Goal: Task Accomplishment & Management: Use online tool/utility

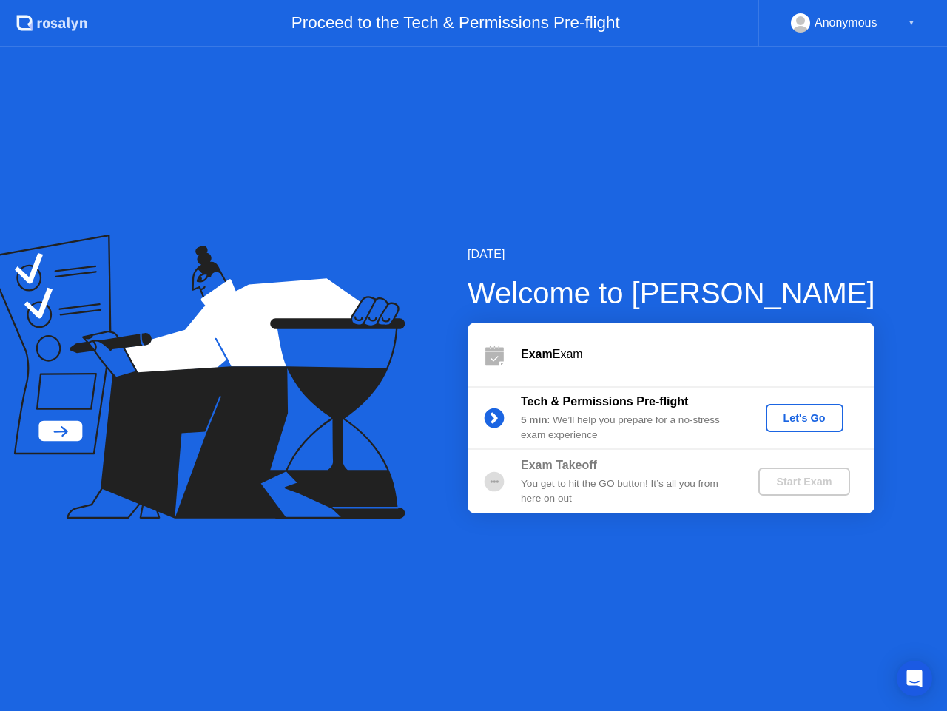
click at [786, 419] on div "Let's Go" at bounding box center [805, 418] width 66 height 12
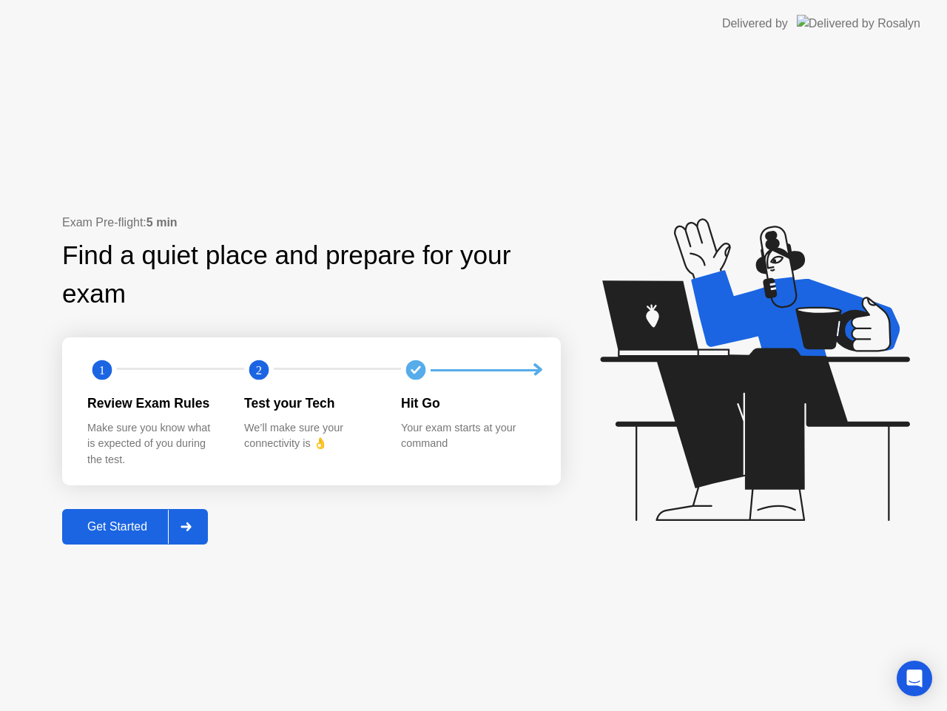
click at [121, 540] on button "Get Started" at bounding box center [135, 527] width 146 height 36
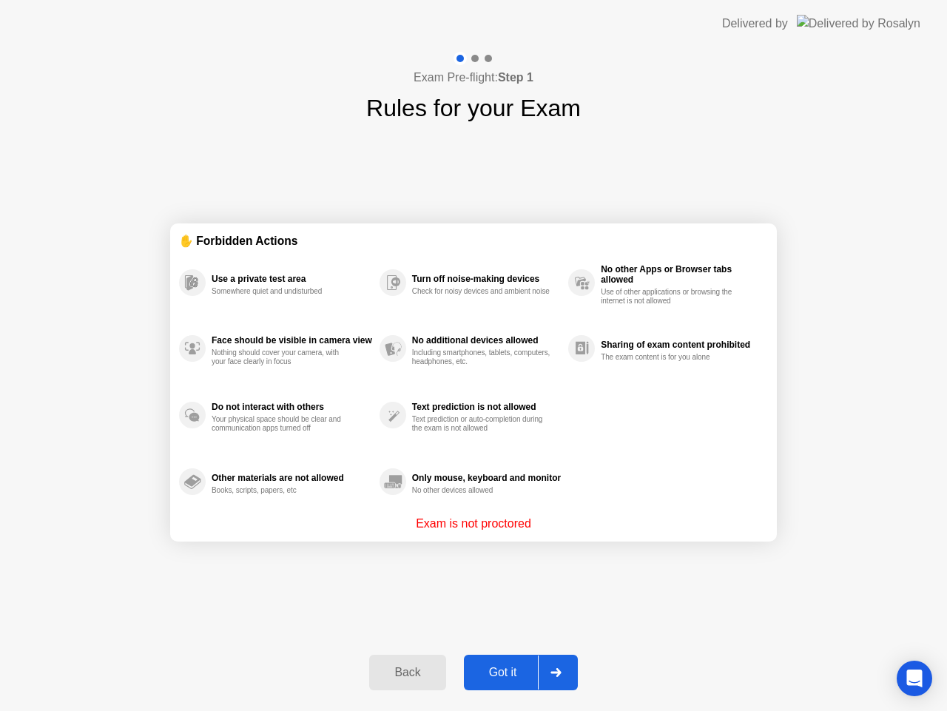
click at [486, 663] on button "Got it" at bounding box center [521, 673] width 114 height 36
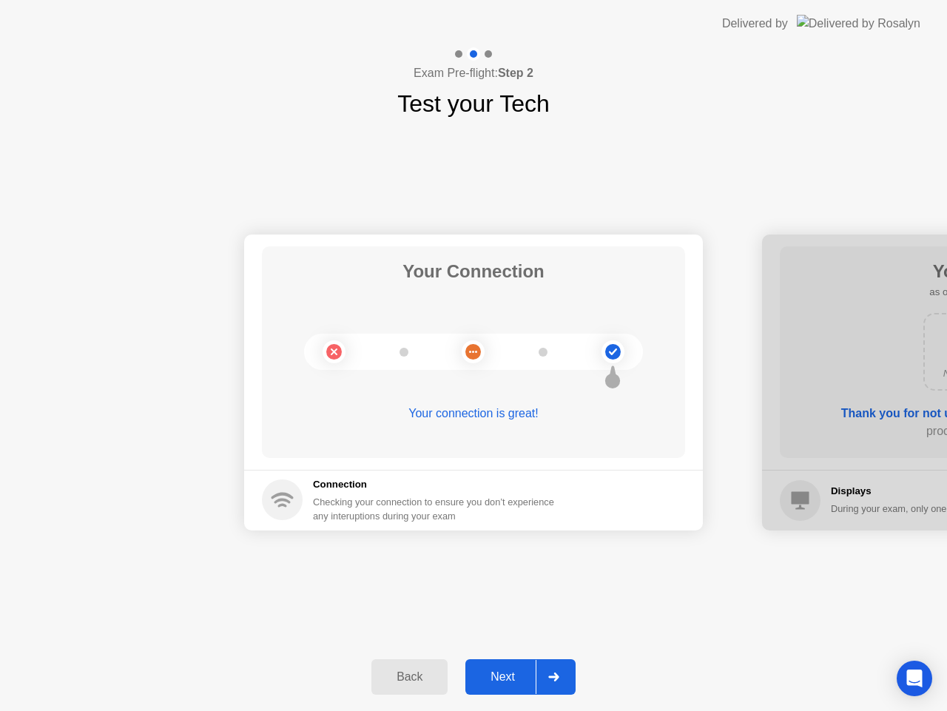
click at [491, 667] on button "Next" at bounding box center [520, 677] width 110 height 36
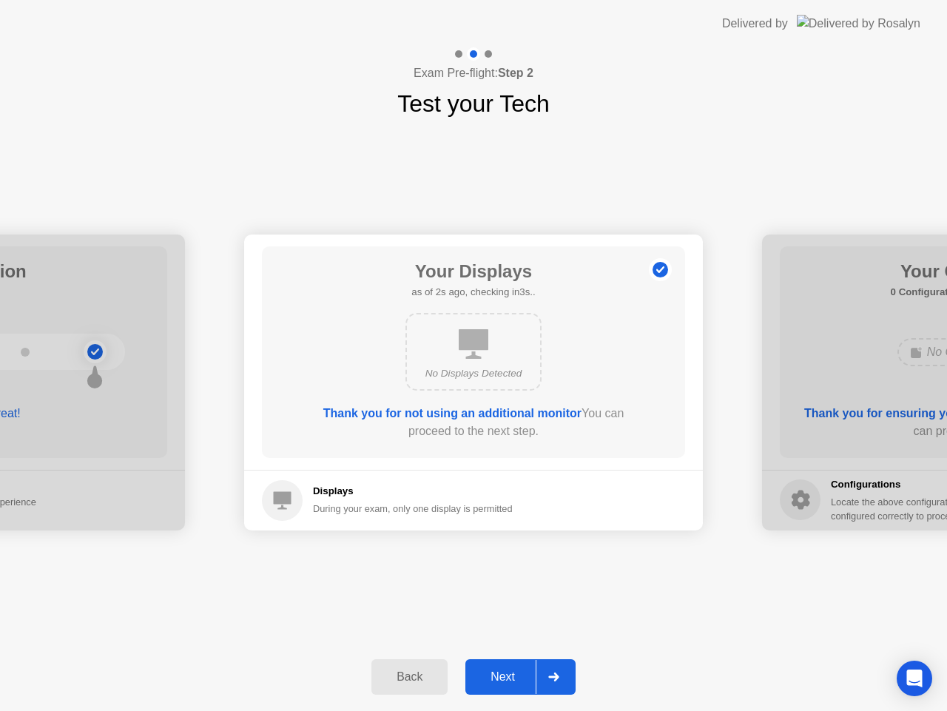
click at [491, 667] on button "Next" at bounding box center [520, 677] width 110 height 36
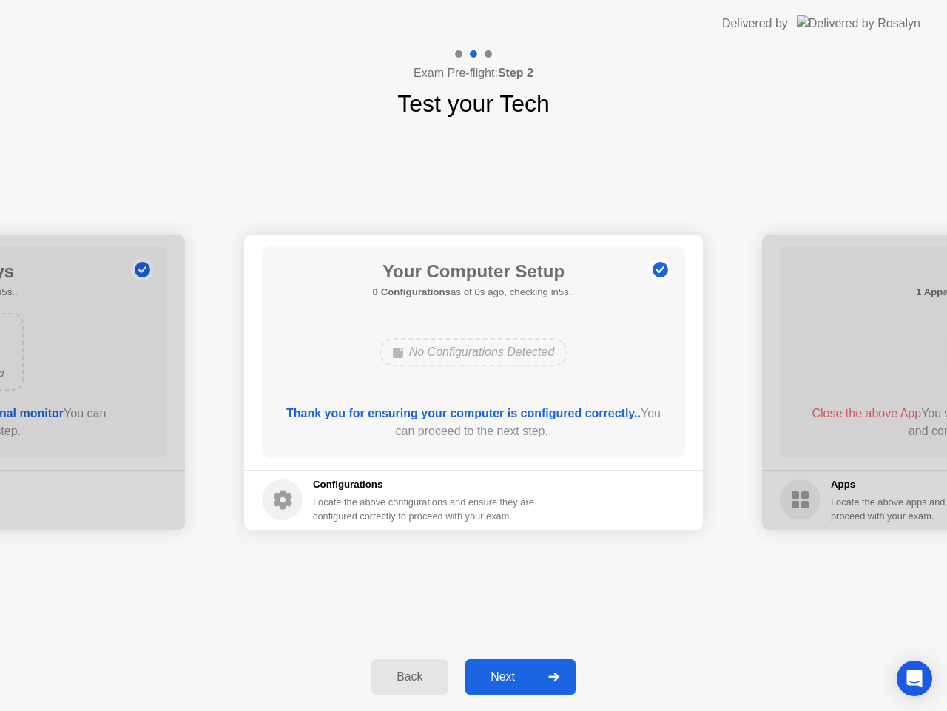
click at [492, 667] on button "Next" at bounding box center [520, 677] width 110 height 36
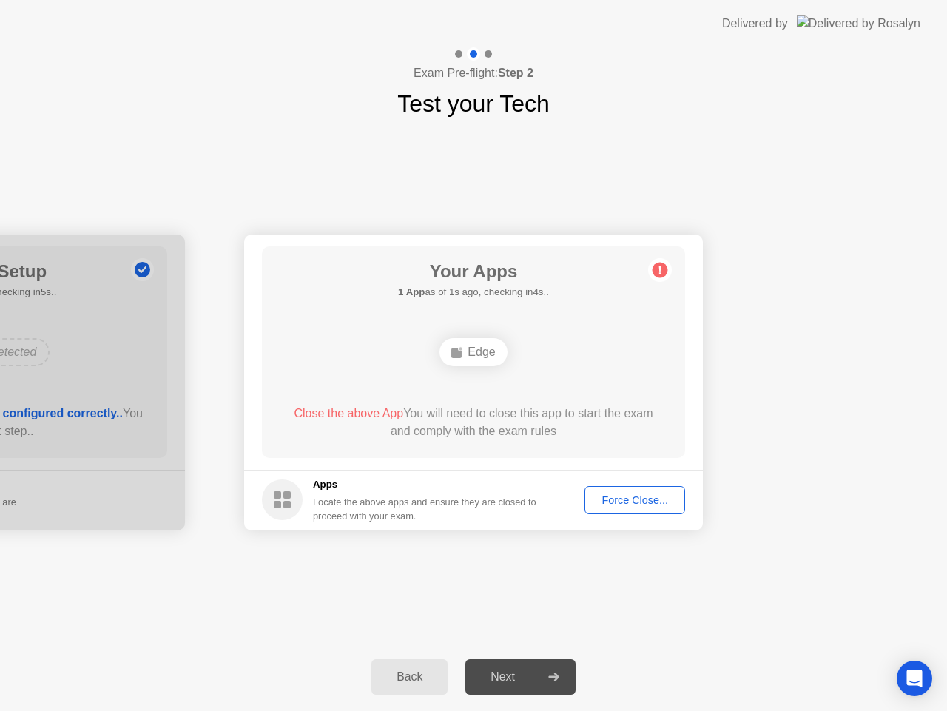
click at [616, 506] on div "Force Close..." at bounding box center [635, 500] width 90 height 12
click at [658, 272] on circle at bounding box center [661, 270] width 16 height 16
click at [555, 671] on div at bounding box center [554, 677] width 36 height 34
click at [516, 674] on div "Next" at bounding box center [503, 676] width 66 height 13
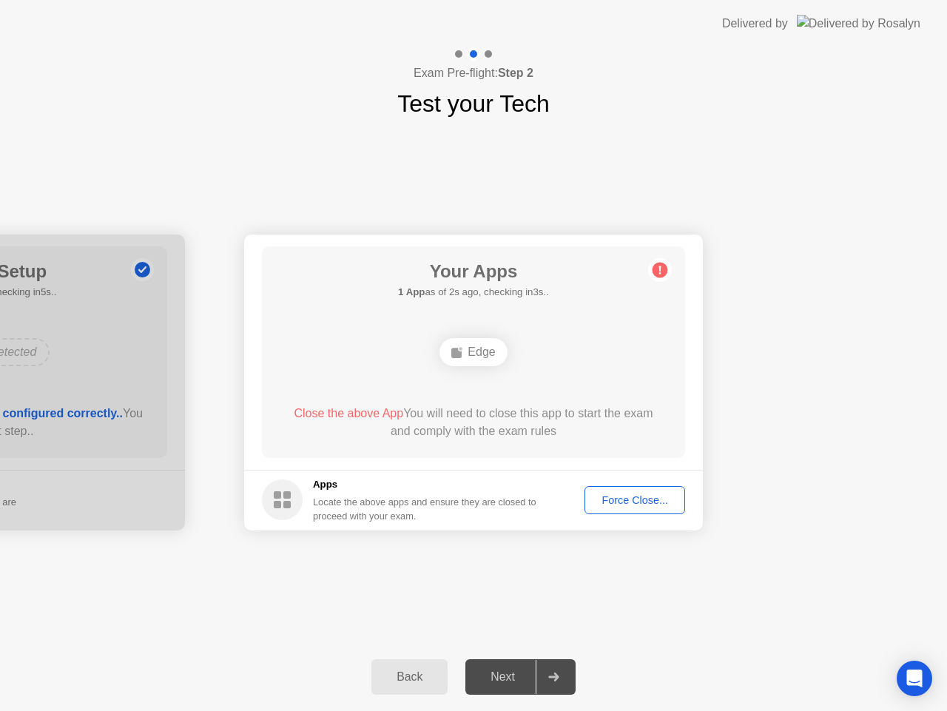
click at [435, 673] on div "Back" at bounding box center [409, 676] width 67 height 13
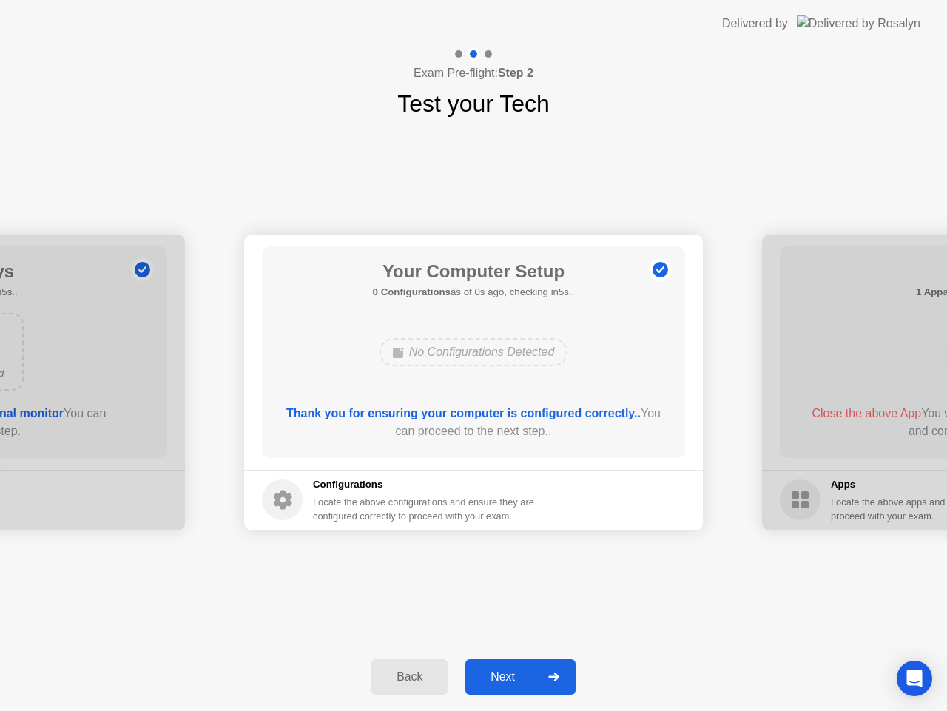
click at [522, 673] on div "Next" at bounding box center [503, 676] width 66 height 13
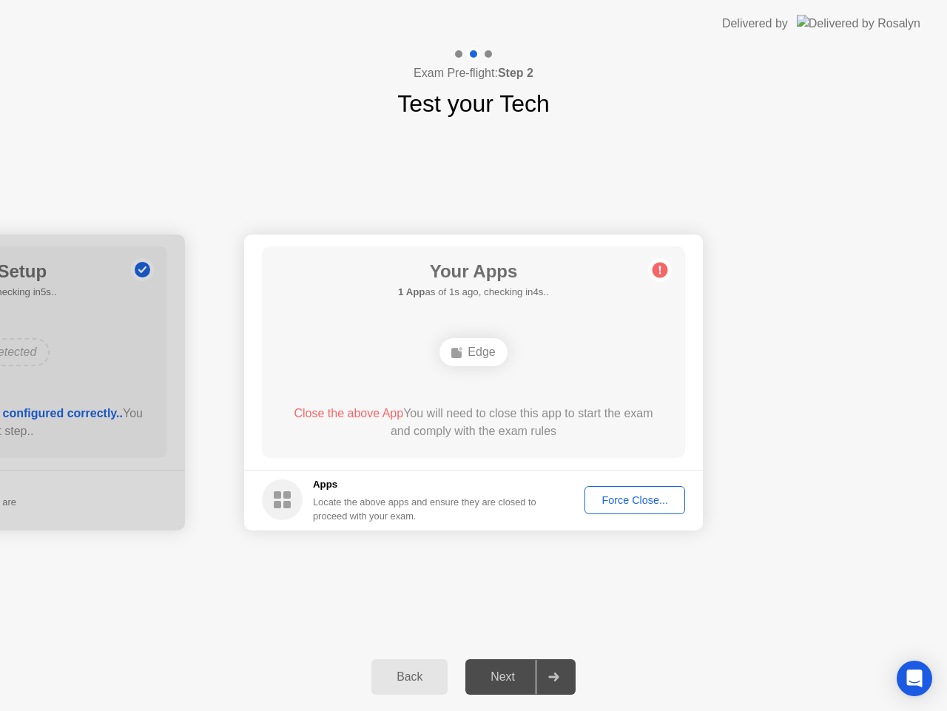
click at [522, 673] on div "Next" at bounding box center [503, 676] width 66 height 13
click at [603, 495] on div "Force Close..." at bounding box center [635, 500] width 90 height 12
click at [505, 675] on div "Next" at bounding box center [503, 676] width 66 height 13
click at [395, 672] on div "Back" at bounding box center [409, 676] width 67 height 13
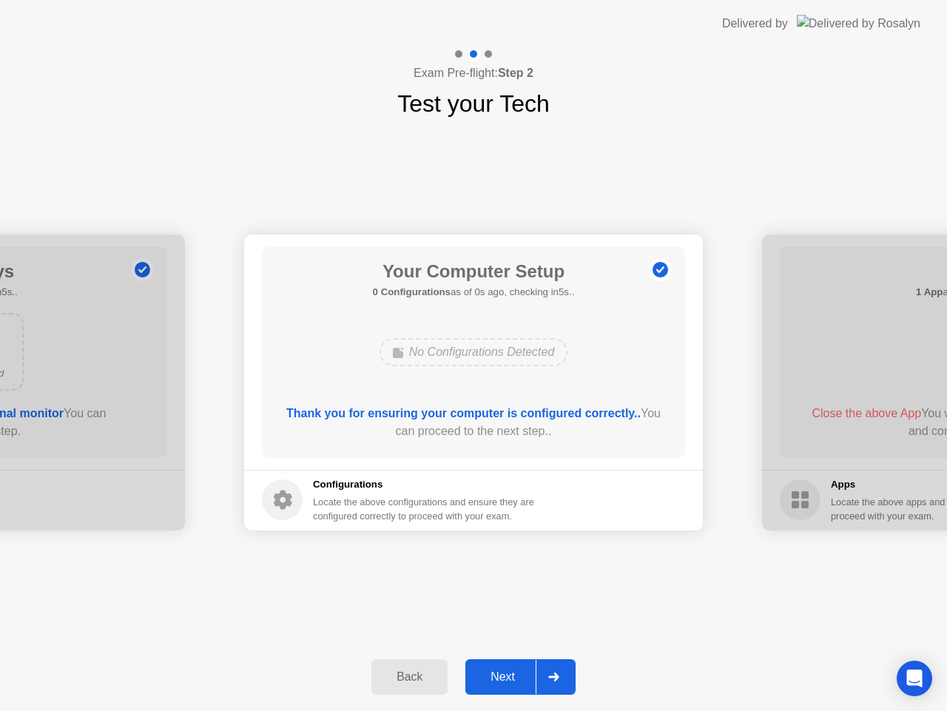
click at [483, 670] on div "Next" at bounding box center [503, 676] width 66 height 13
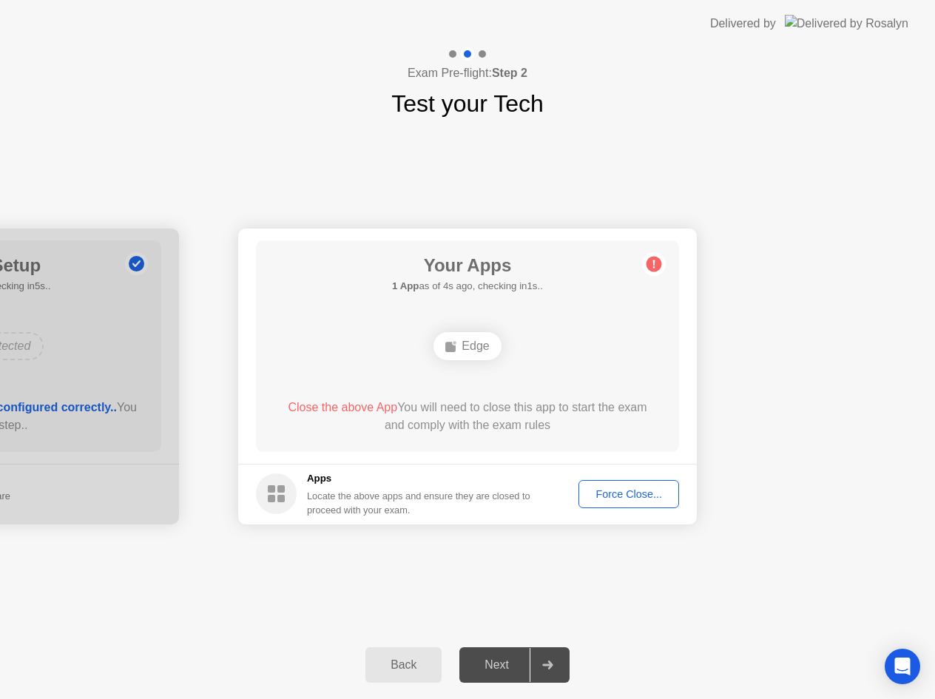
click at [422, 674] on button "Back" at bounding box center [403, 665] width 76 height 36
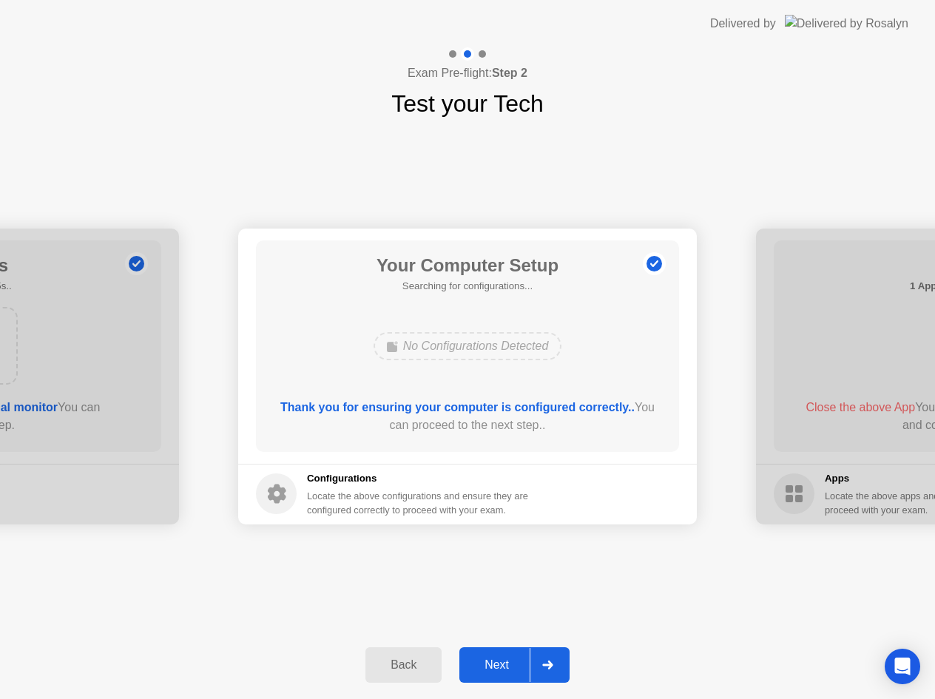
click at [422, 674] on button "Back" at bounding box center [403, 665] width 76 height 36
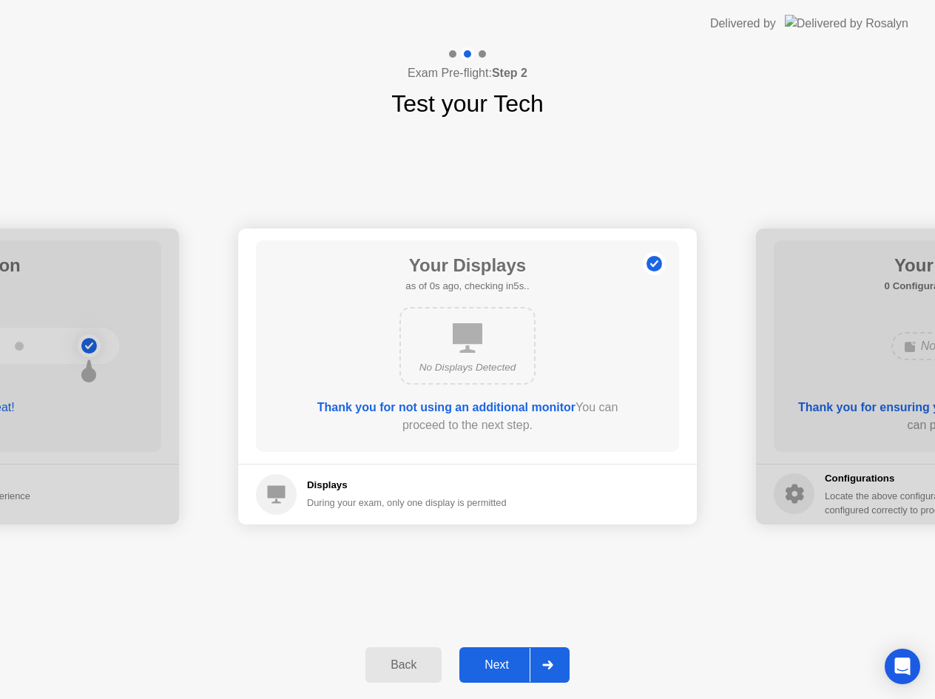
click at [422, 674] on button "Back" at bounding box center [403, 665] width 76 height 36
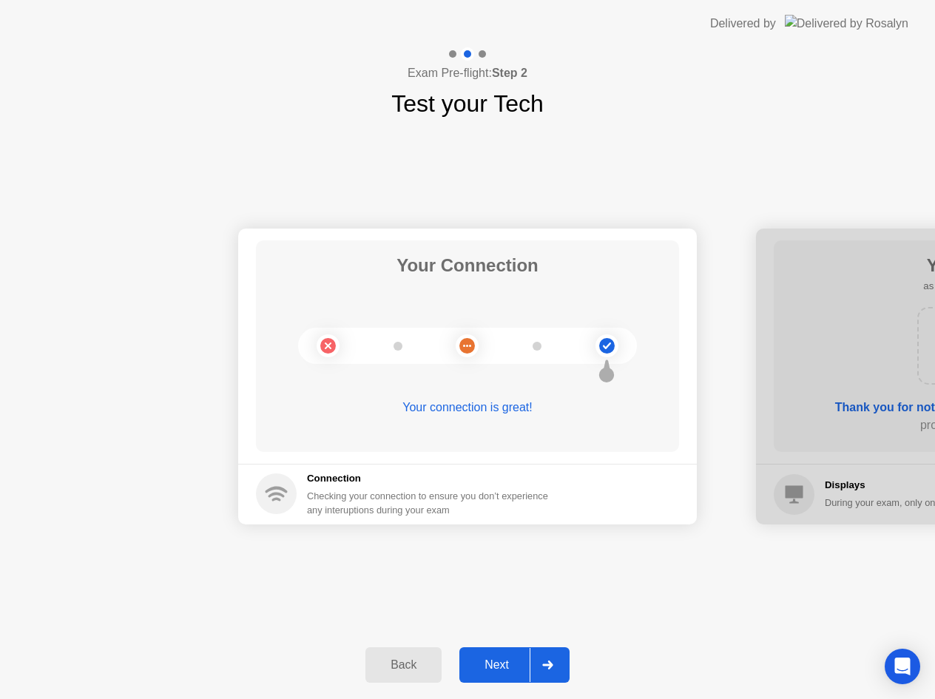
click at [479, 670] on div "Next" at bounding box center [497, 664] width 66 height 13
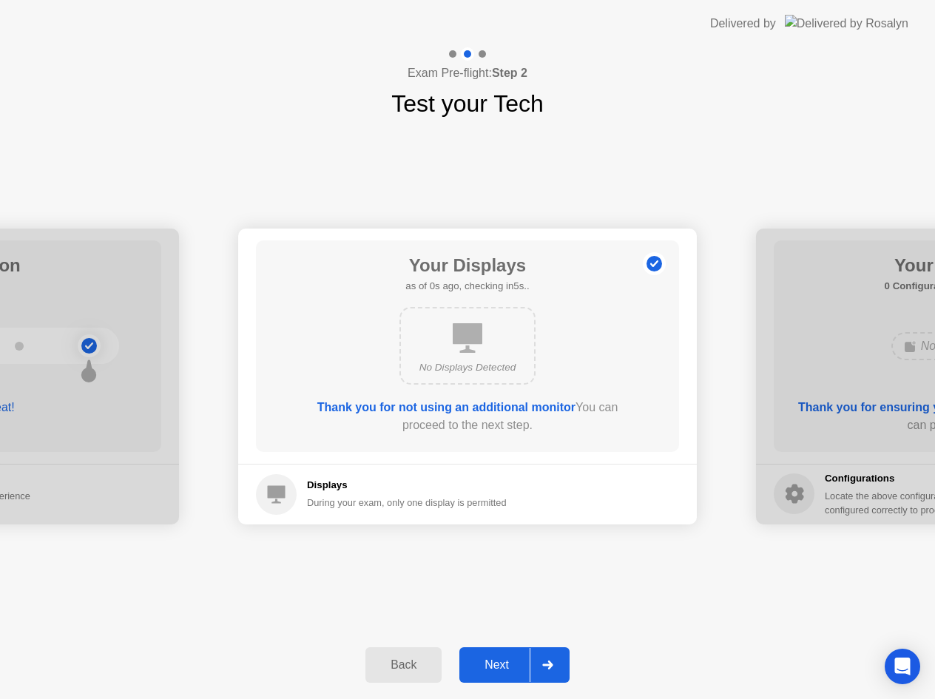
click at [479, 670] on div "Next" at bounding box center [497, 664] width 66 height 13
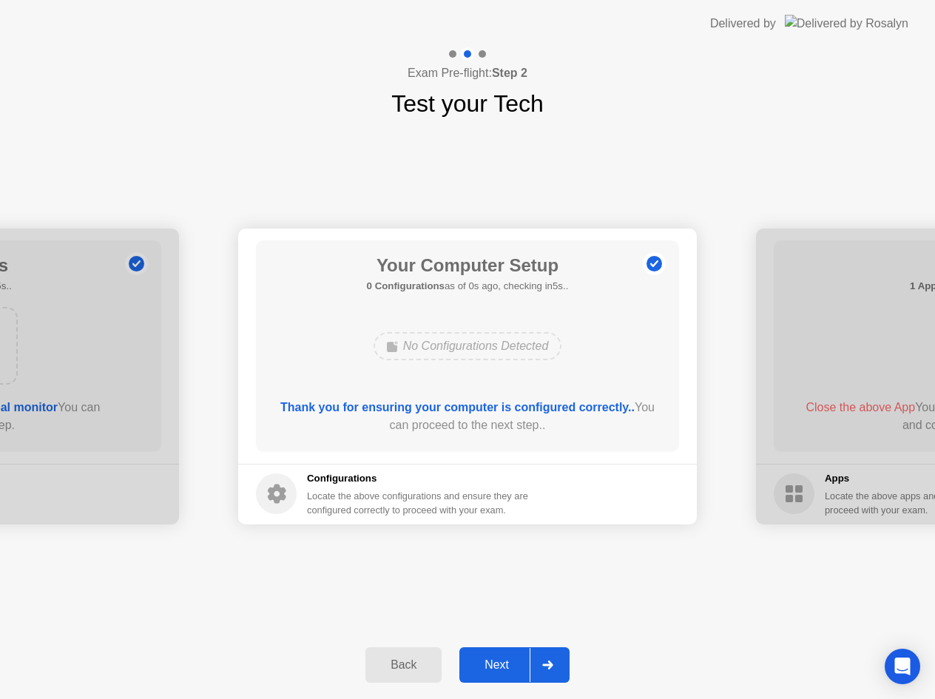
click at [479, 670] on div "Next" at bounding box center [497, 664] width 66 height 13
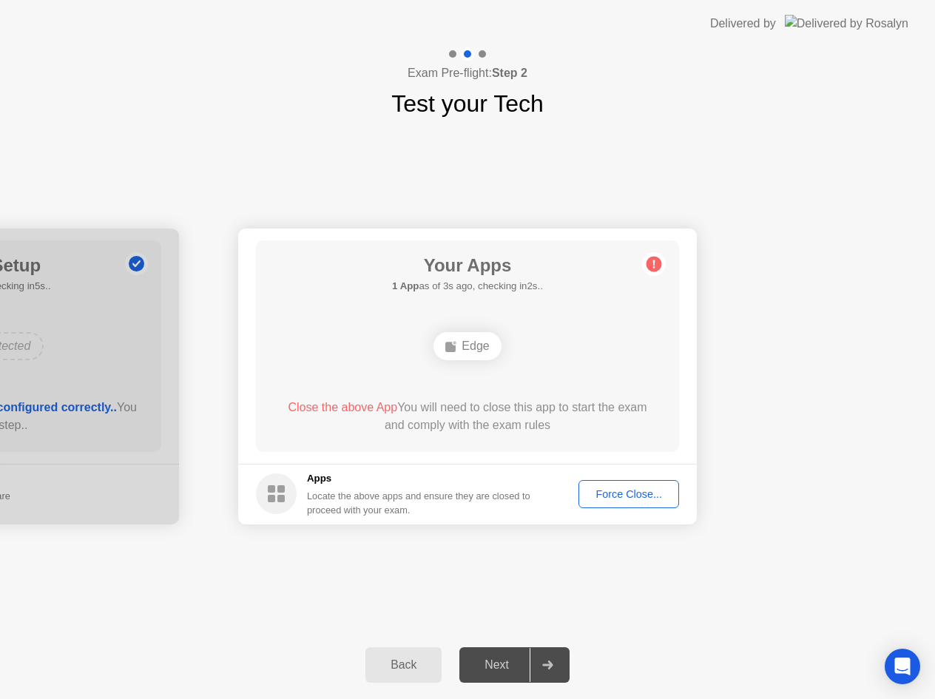
click at [657, 260] on circle at bounding box center [655, 264] width 16 height 16
click at [639, 496] on div "Force Close..." at bounding box center [629, 494] width 90 height 12
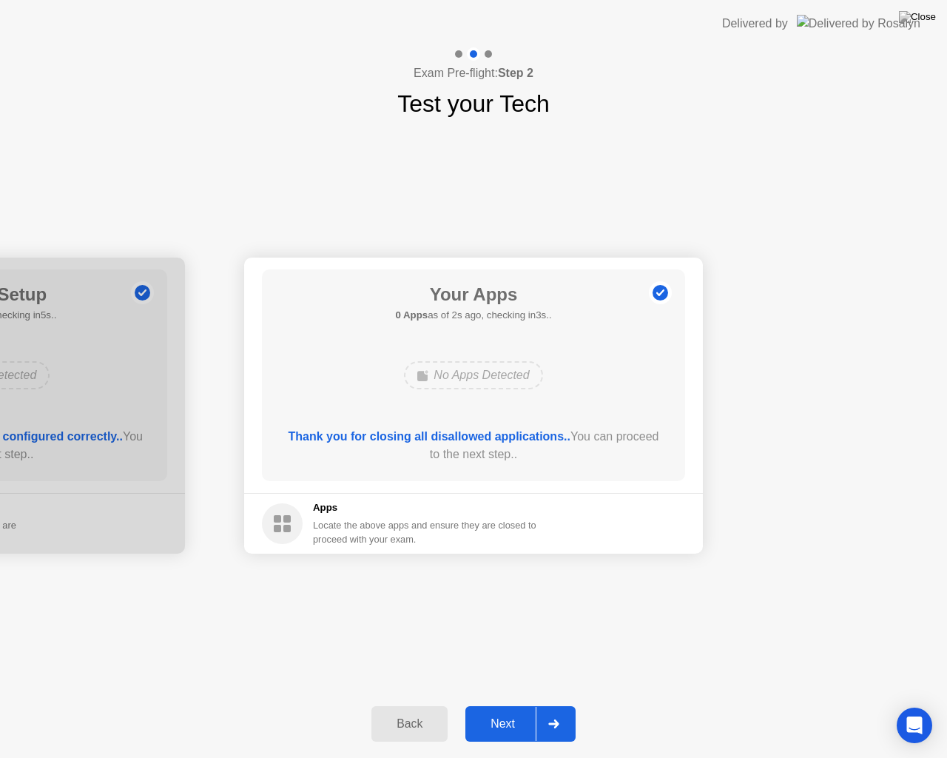
click at [519, 710] on div "Next" at bounding box center [503, 723] width 66 height 13
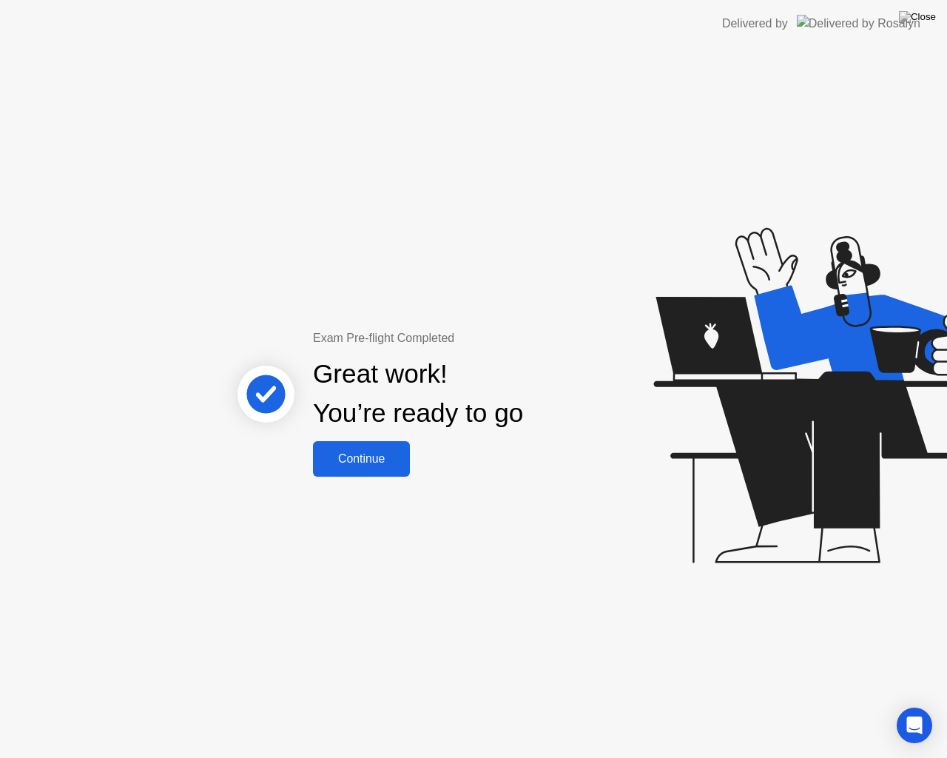
click at [389, 456] on div "Continue" at bounding box center [361, 458] width 88 height 13
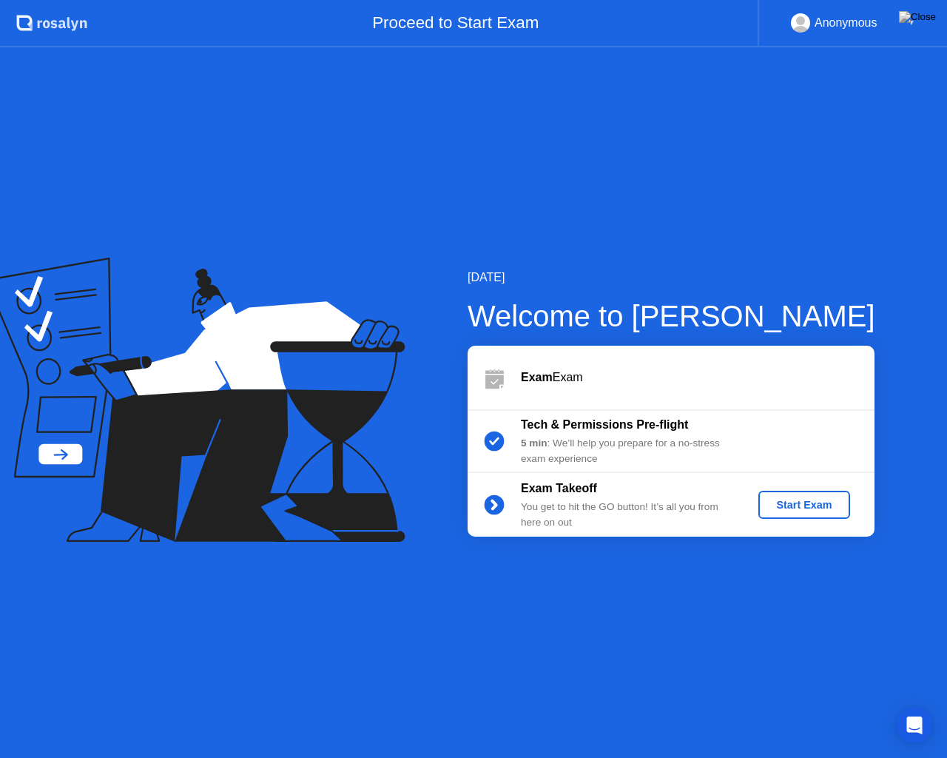
click at [805, 499] on div "Start Exam" at bounding box center [803, 505] width 79 height 12
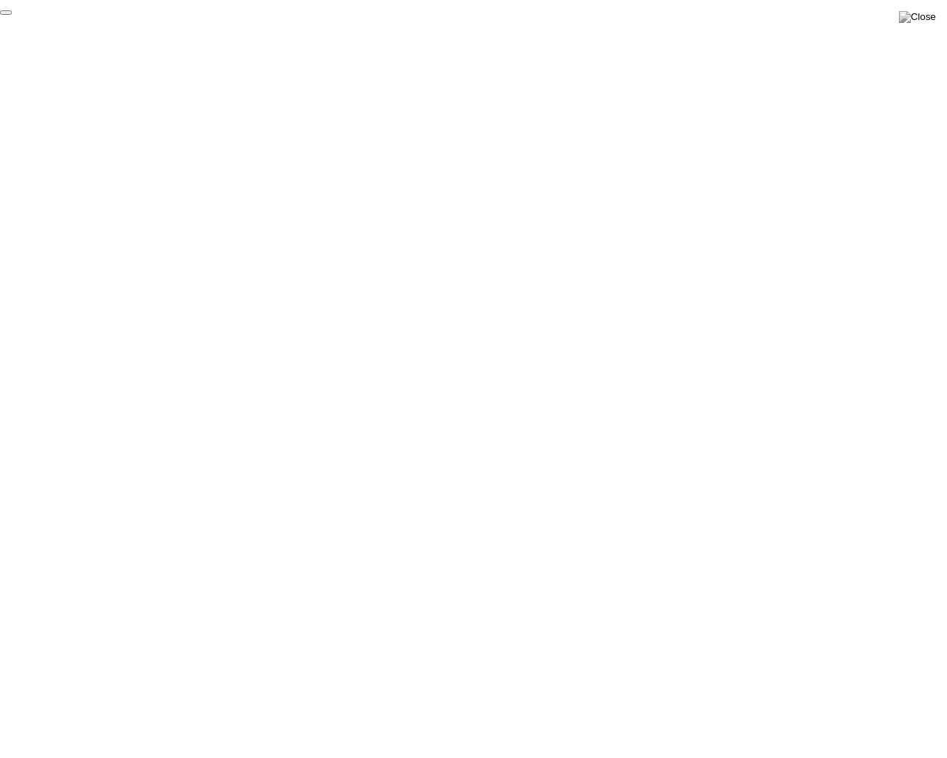
click div "End Proctoring Session"
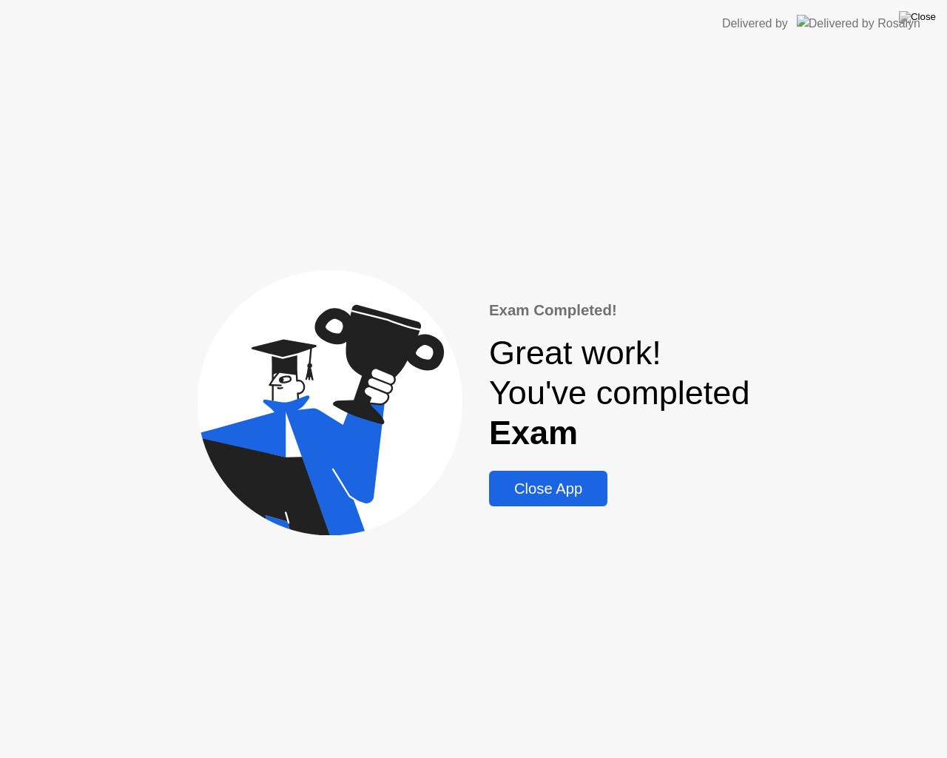
click at [572, 488] on div "Close App" at bounding box center [547, 488] width 109 height 17
